Goal: Information Seeking & Learning: Learn about a topic

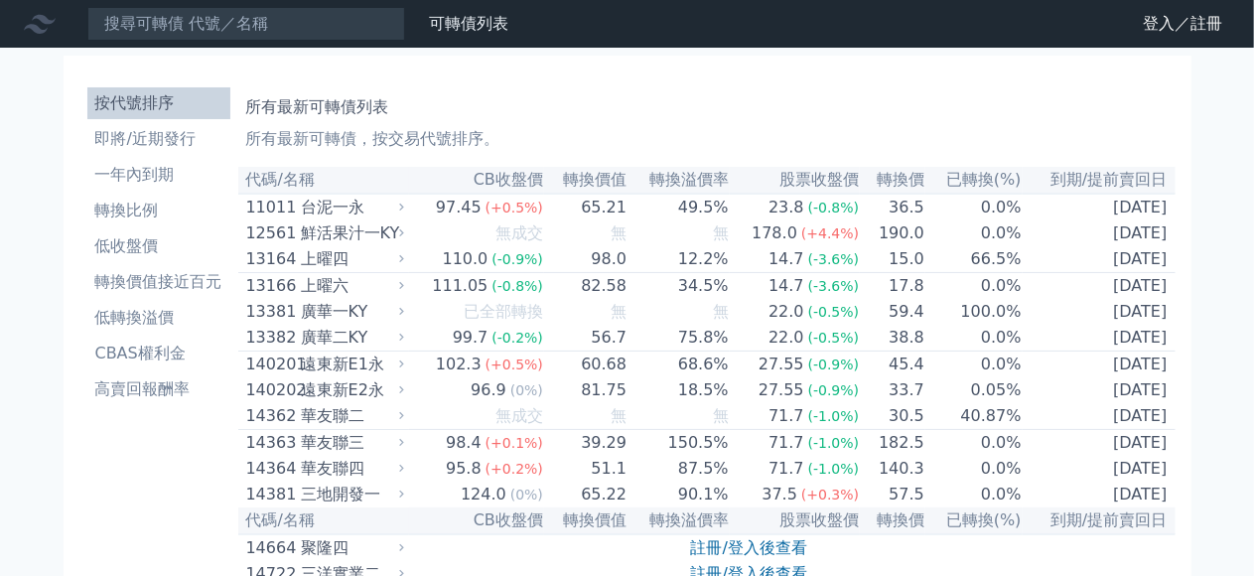
click at [0, 0] on icon at bounding box center [0, 0] width 0 height 0
click at [0, 0] on link "登入／註冊" at bounding box center [0, 0] width 0 height 0
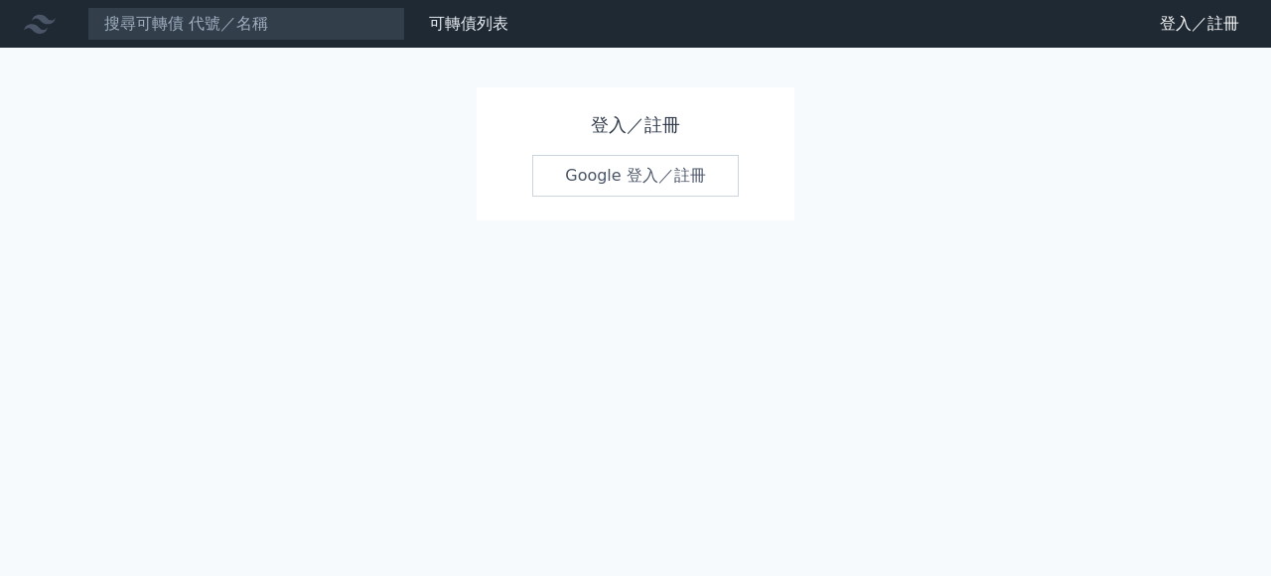
click at [644, 184] on link "Google 登入／註冊" at bounding box center [635, 176] width 207 height 42
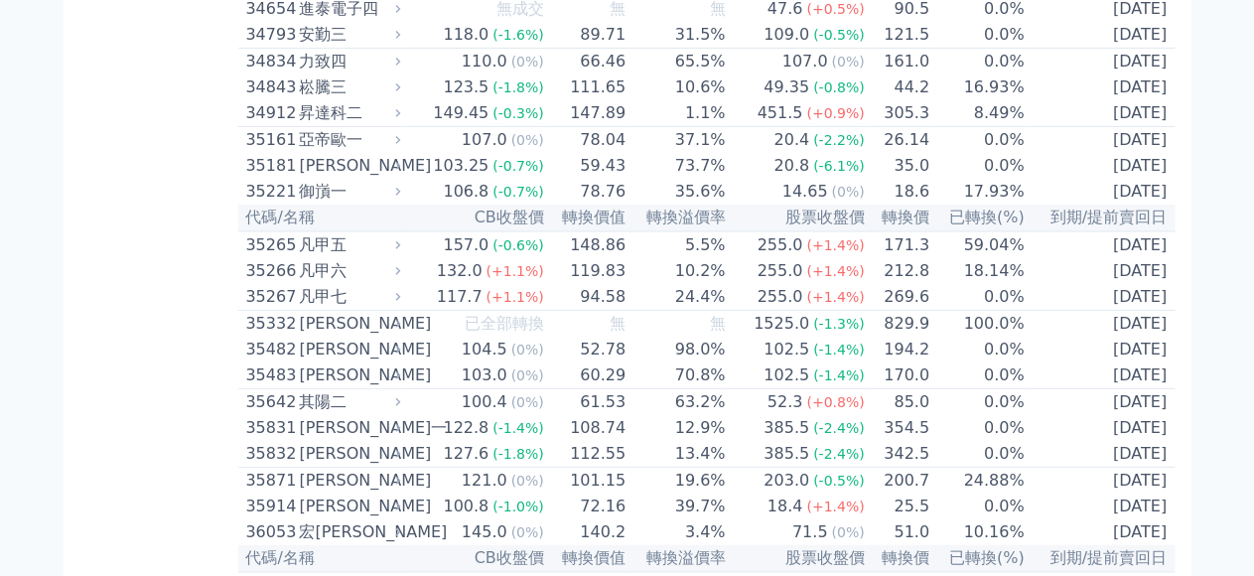
scroll to position [3983, 0]
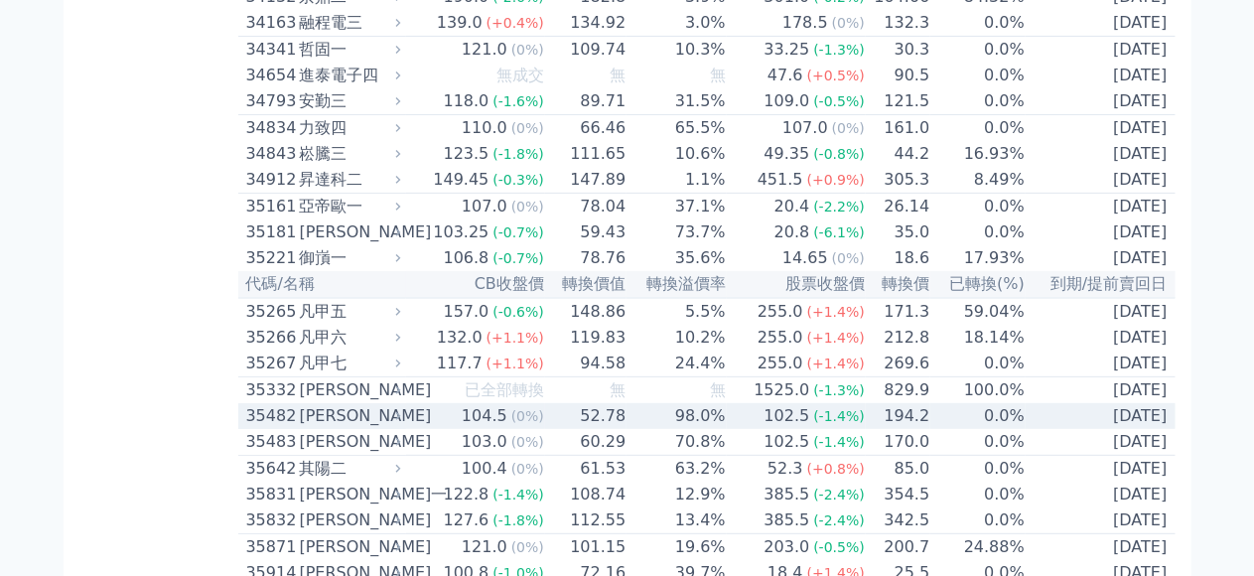
click at [629, 429] on td "98.0%" at bounding box center [676, 416] width 99 height 26
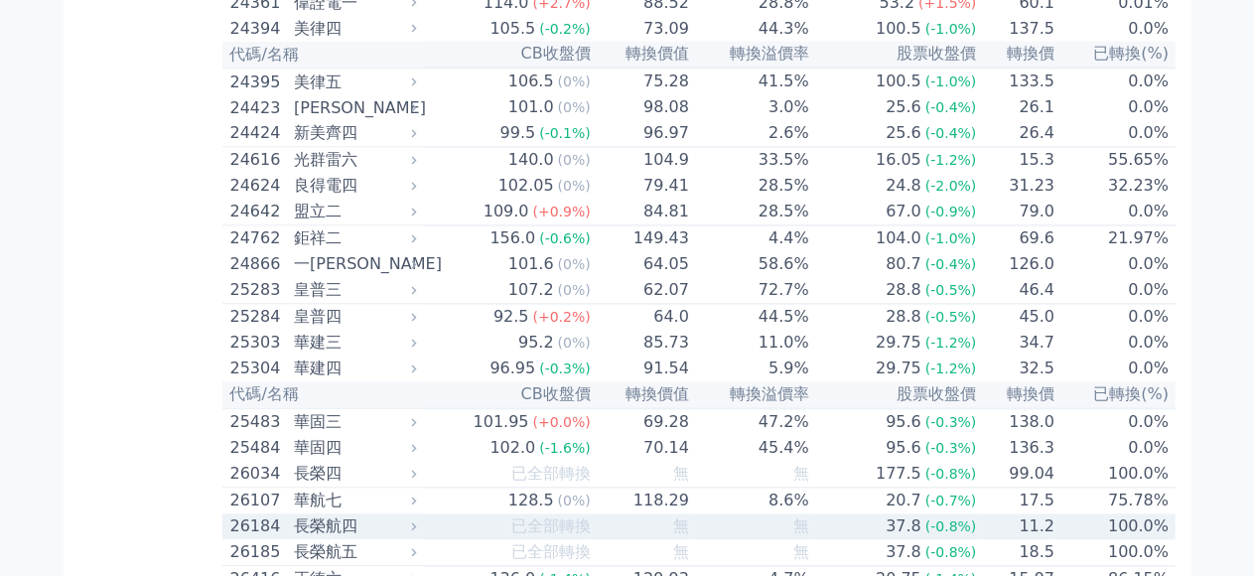
scroll to position [1798, 0]
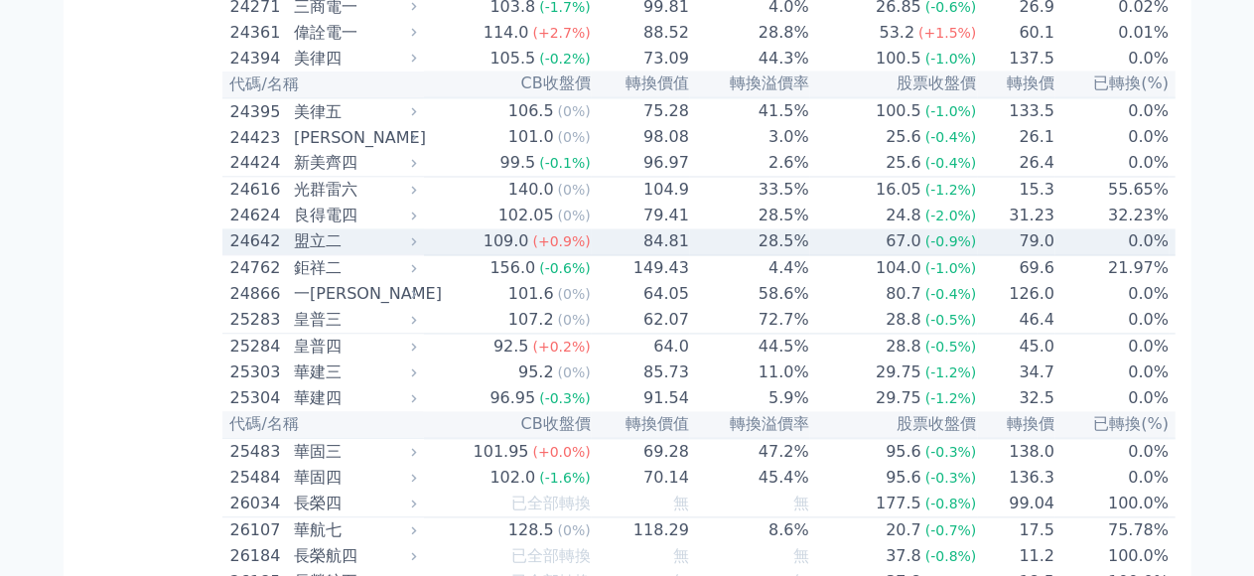
click at [810, 256] on td "67.0 (-0.9%)" at bounding box center [894, 242] width 168 height 27
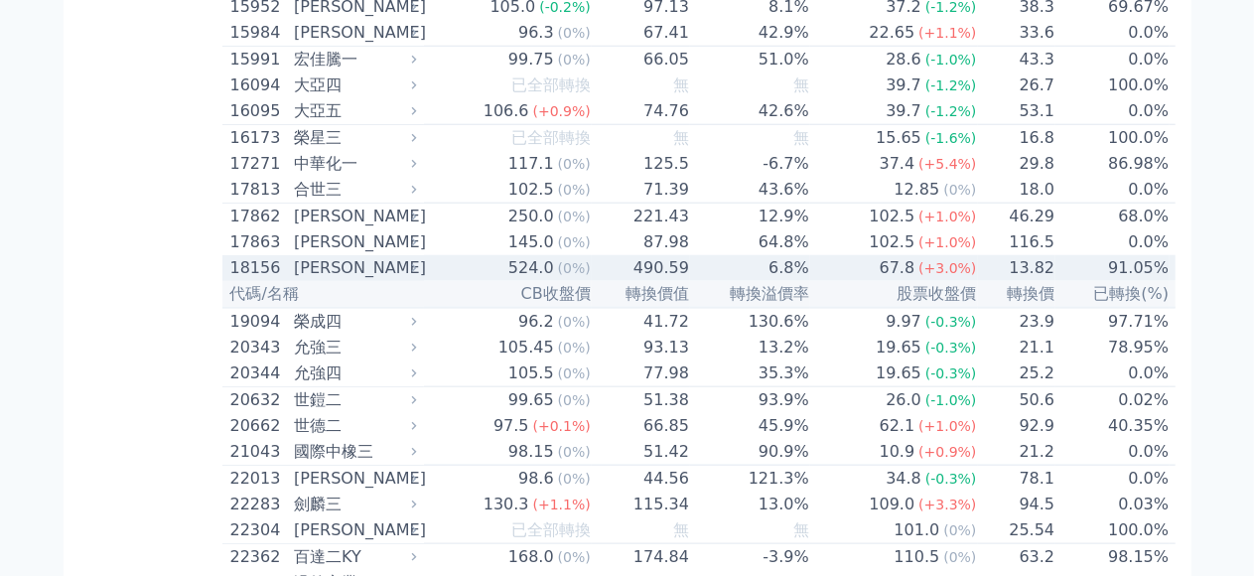
scroll to position [905, 0]
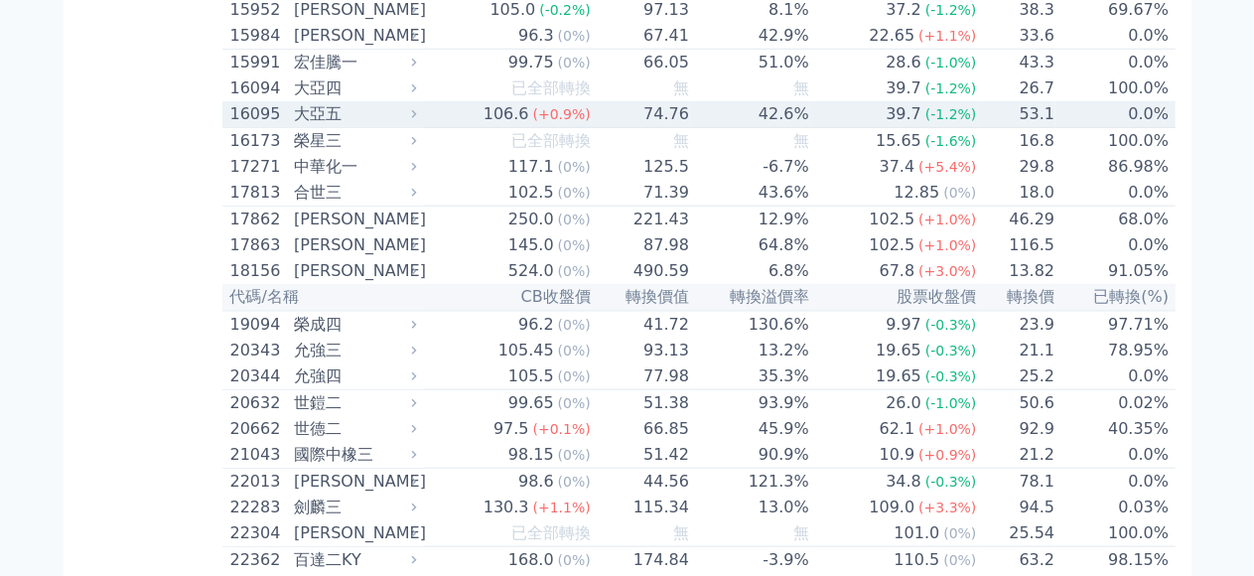
click at [294, 126] on div "大亞五" at bounding box center [353, 114] width 118 height 24
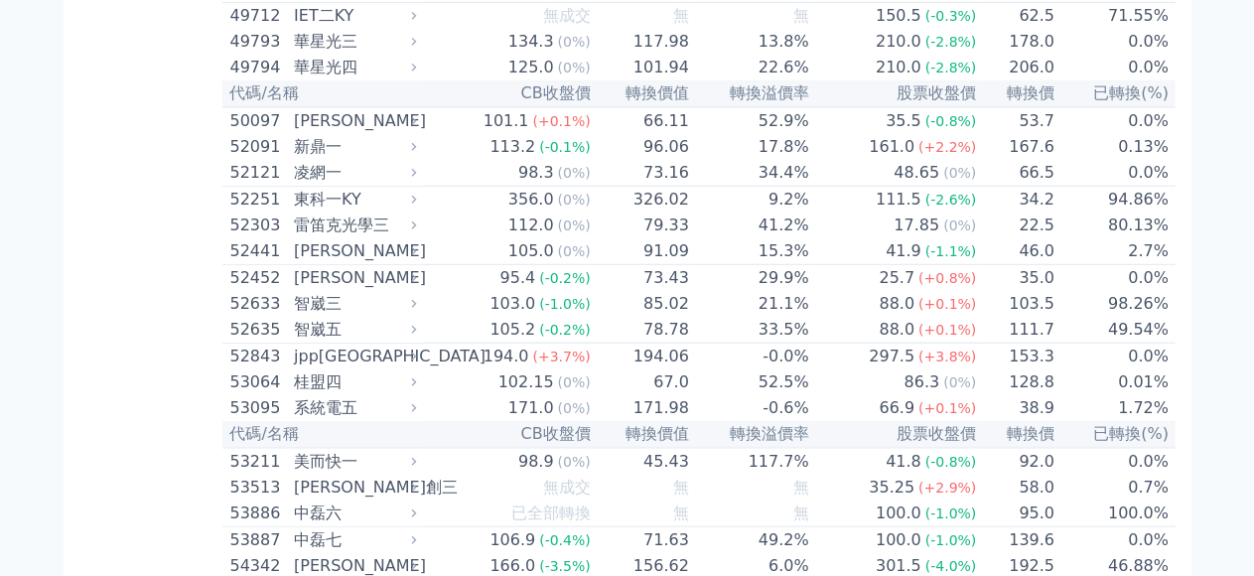
scroll to position [8352, 0]
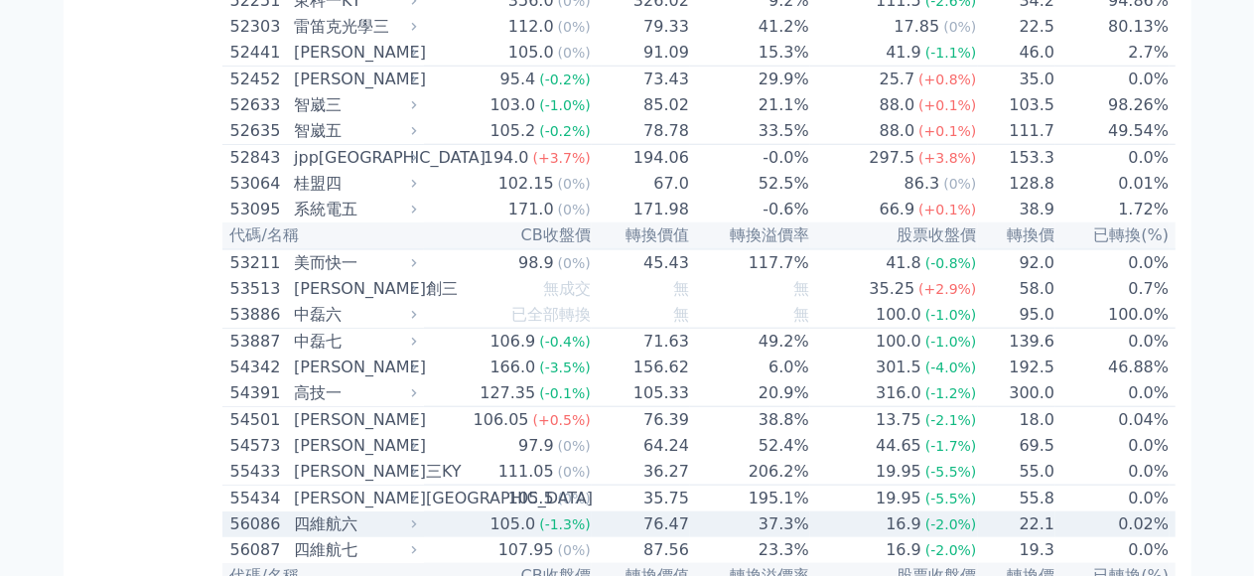
click at [592, 511] on td "76.47" at bounding box center [641, 524] width 98 height 26
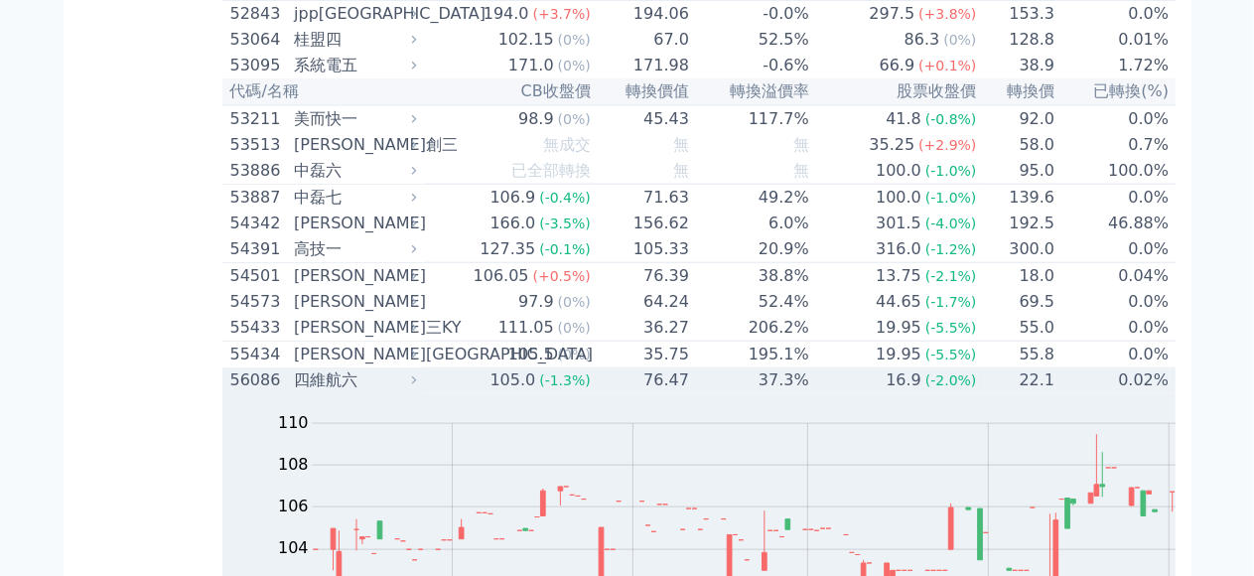
scroll to position [8452, 0]
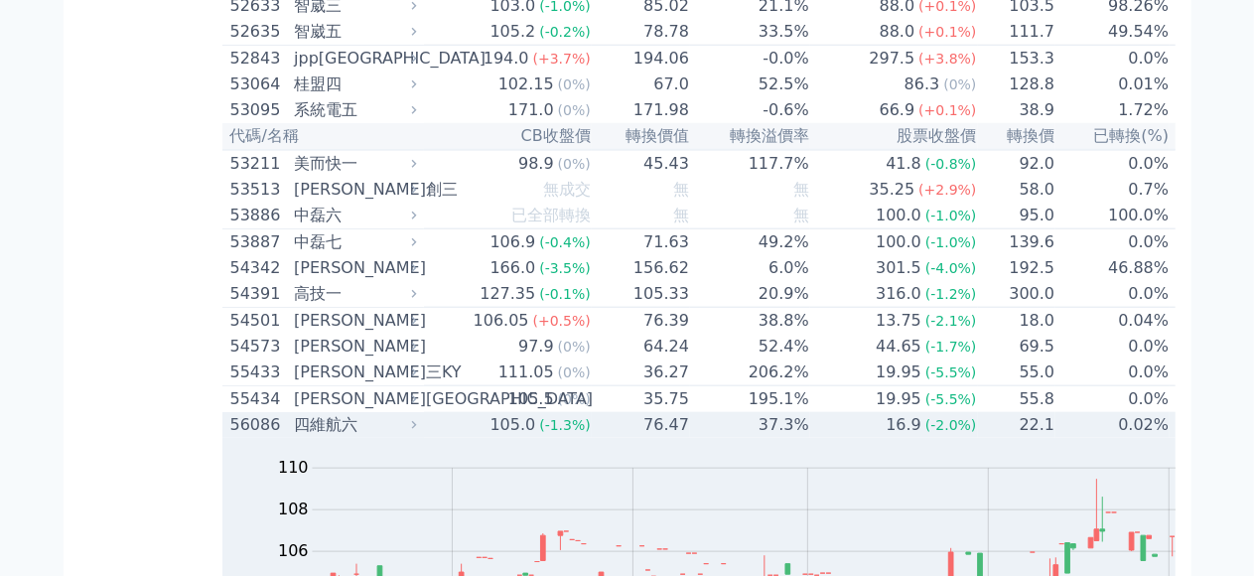
click at [592, 412] on td "76.47" at bounding box center [641, 425] width 98 height 26
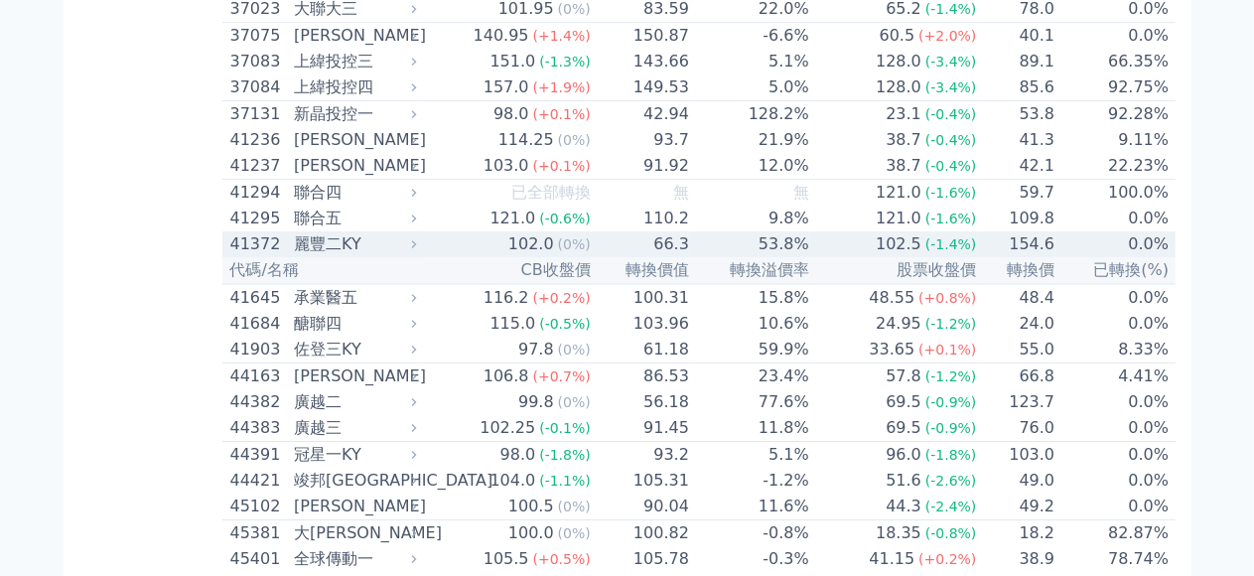
scroll to position [6856, 0]
